Goal: Obtain resource: Download file/media

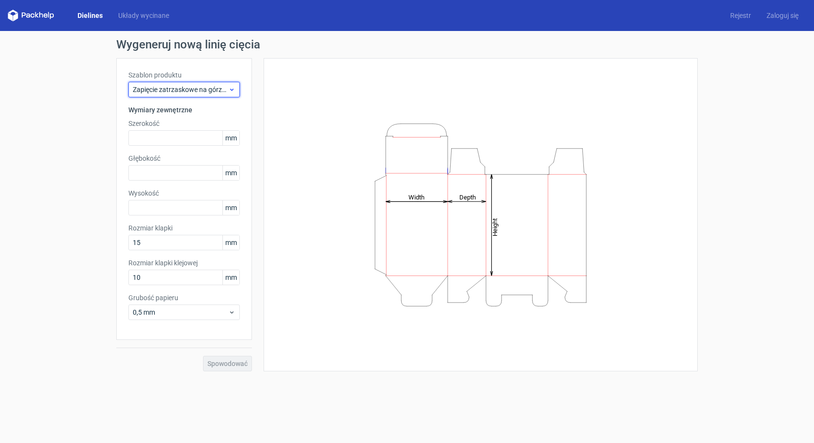
click at [231, 89] on use at bounding box center [231, 90] width 3 height 2
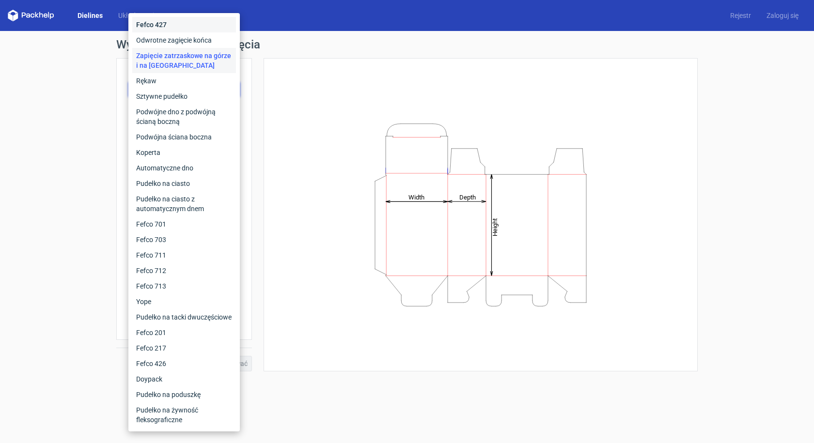
click at [153, 25] on font "Fefco 427" at bounding box center [151, 25] width 31 height 8
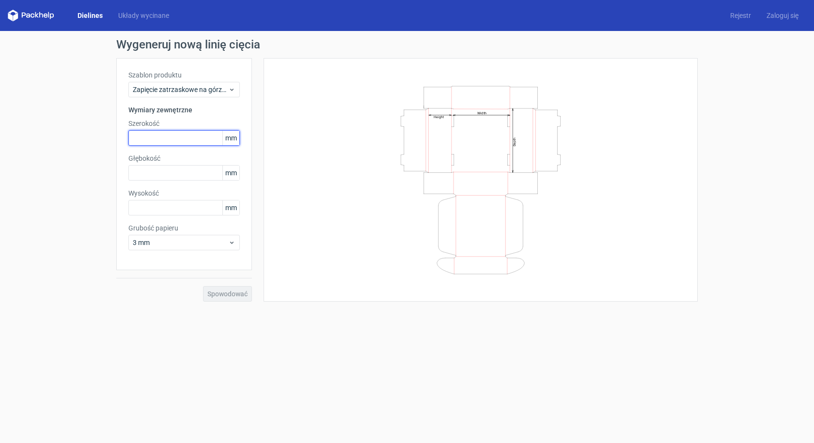
click at [146, 135] on input "text" at bounding box center [183, 137] width 111 height 15
type input "300"
type input "200"
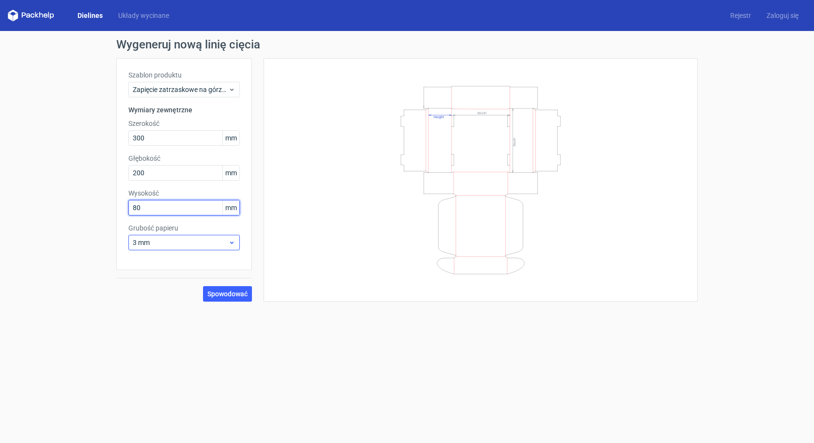
type input "80"
click at [231, 244] on icon at bounding box center [231, 243] width 7 height 8
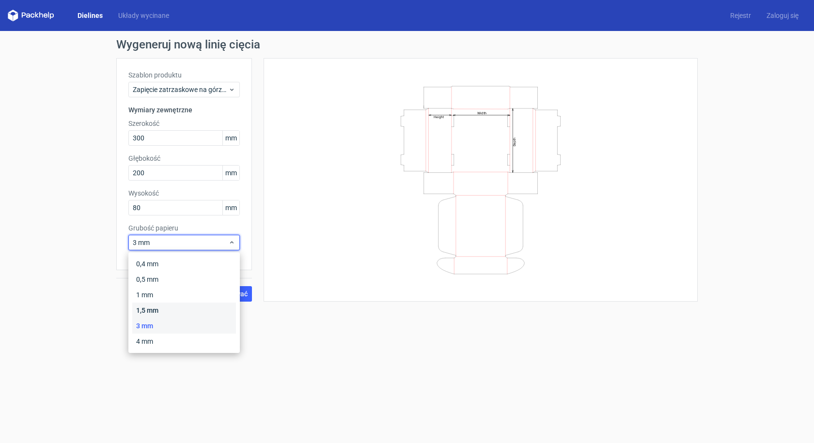
click at [164, 309] on div "1,5 mm" at bounding box center [184, 310] width 104 height 15
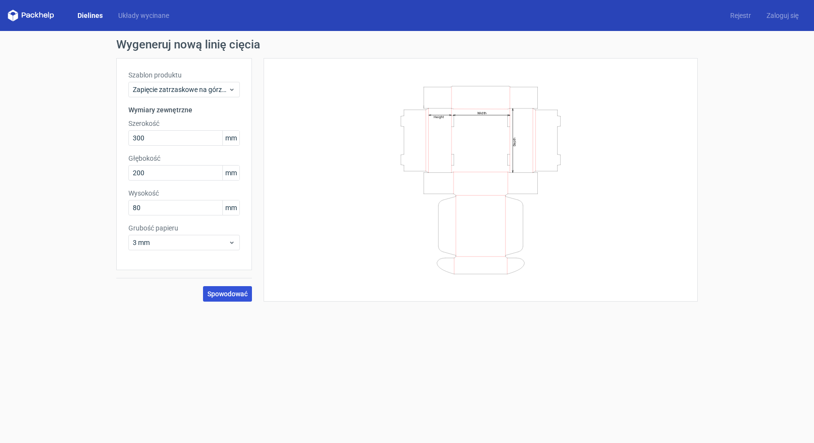
click at [223, 296] on font "Spowodować" at bounding box center [227, 294] width 40 height 8
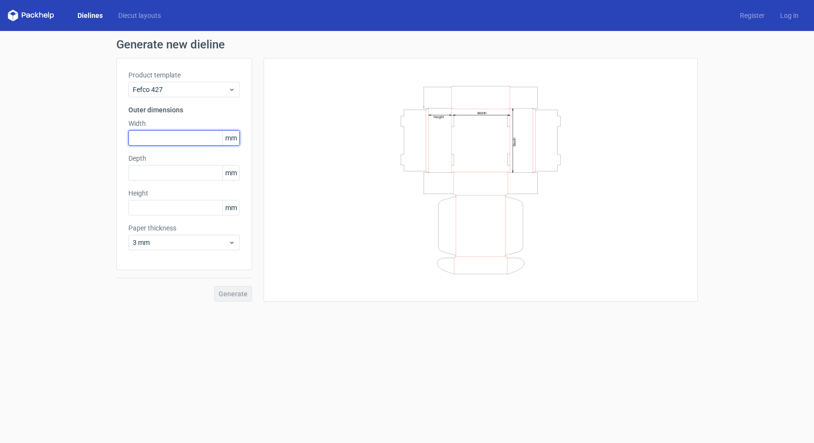
click at [166, 141] on input "text" at bounding box center [183, 137] width 111 height 15
type input "300"
type input "200"
type input "80"
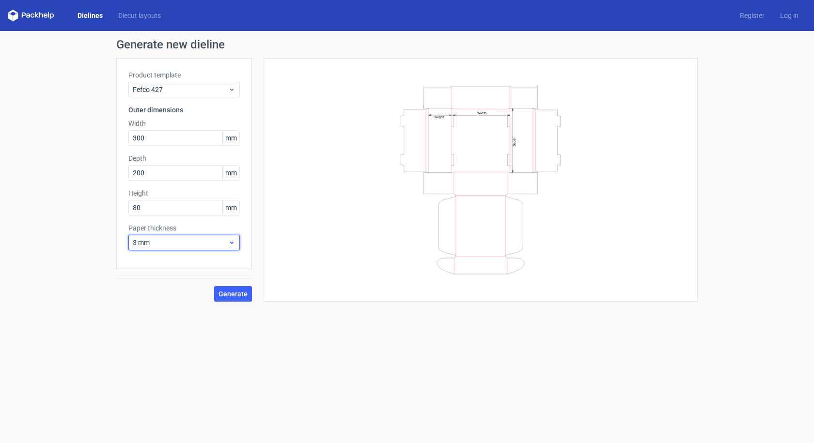
click at [232, 243] on use at bounding box center [231, 243] width 3 height 2
click at [173, 307] on div "1.5 mm" at bounding box center [184, 310] width 104 height 15
click at [228, 293] on span "Generate" at bounding box center [232, 294] width 29 height 7
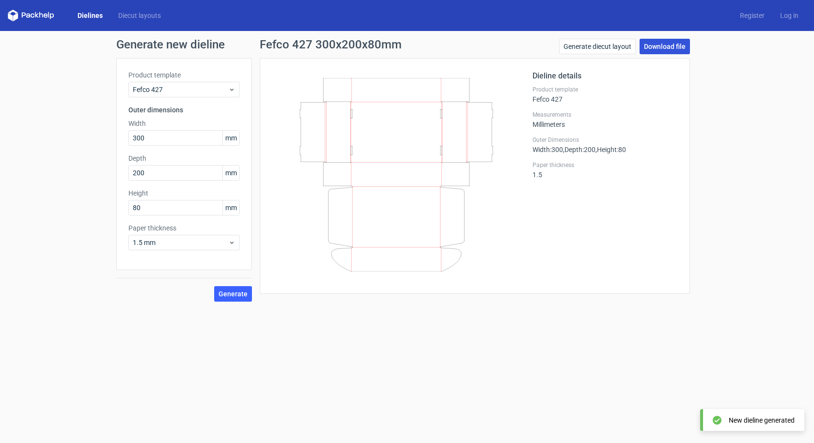
click at [668, 48] on link "Download file" at bounding box center [664, 46] width 50 height 15
